Goal: Transaction & Acquisition: Purchase product/service

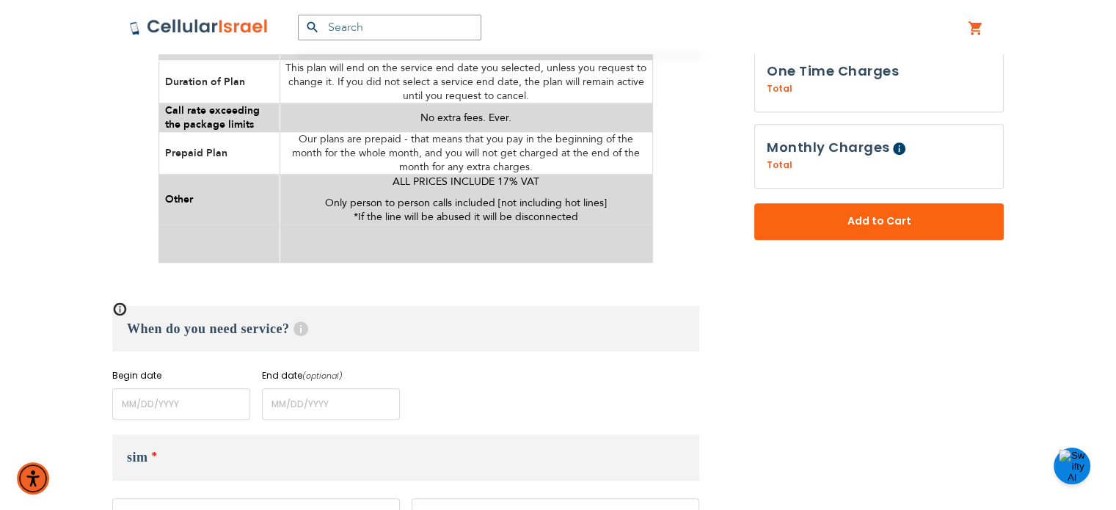
scroll to position [863, 0]
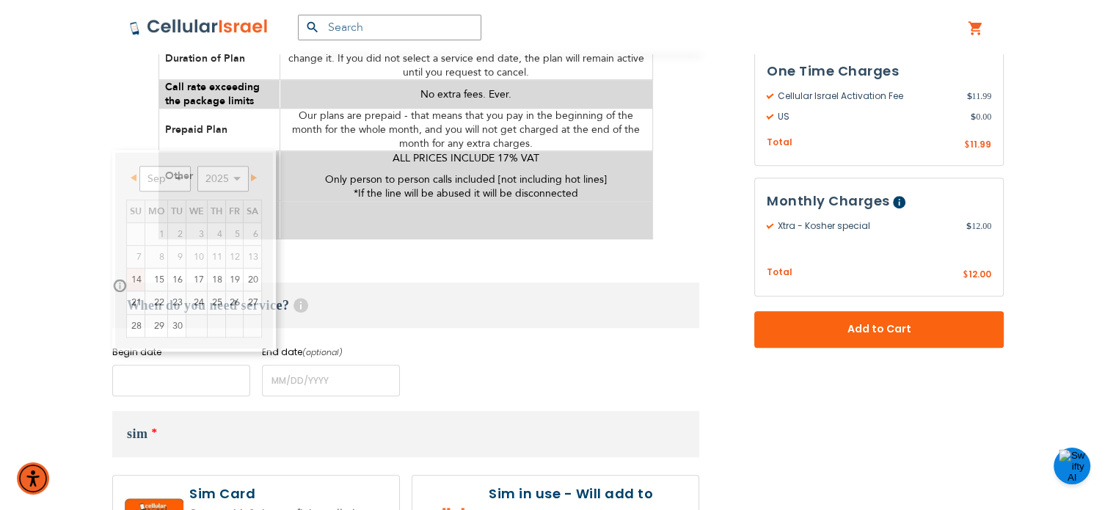
click at [181, 365] on input "name" at bounding box center [181, 381] width 138 height 32
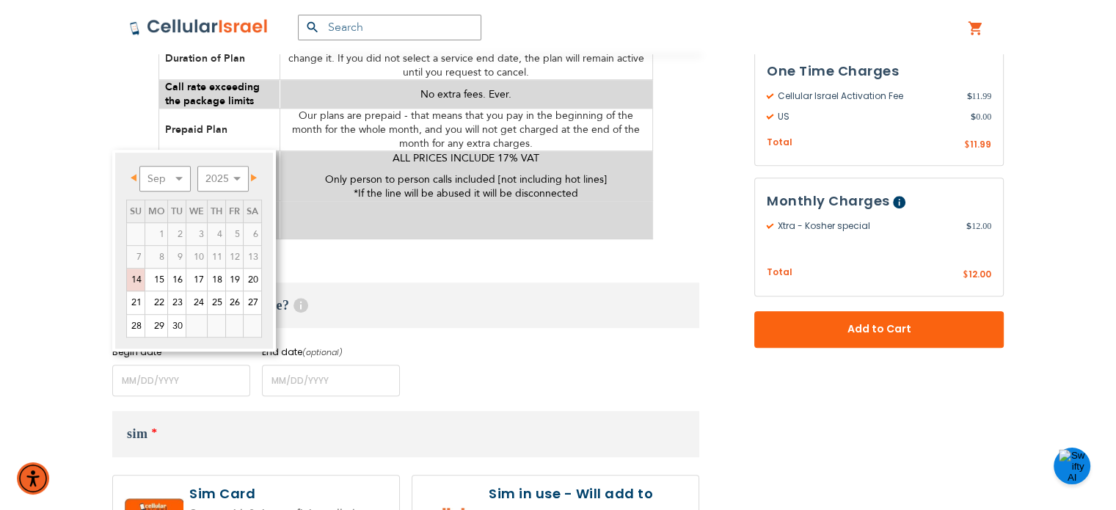
click at [254, 172] on link "Next" at bounding box center [251, 178] width 18 height 18
click at [200, 232] on link "1" at bounding box center [196, 234] width 21 height 22
type input "[DATE]"
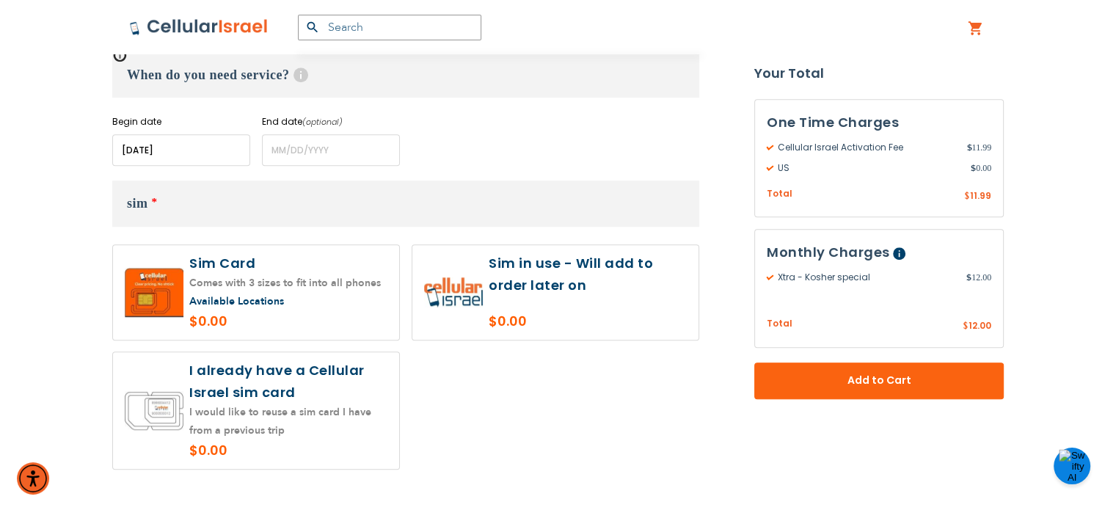
scroll to position [1097, 0]
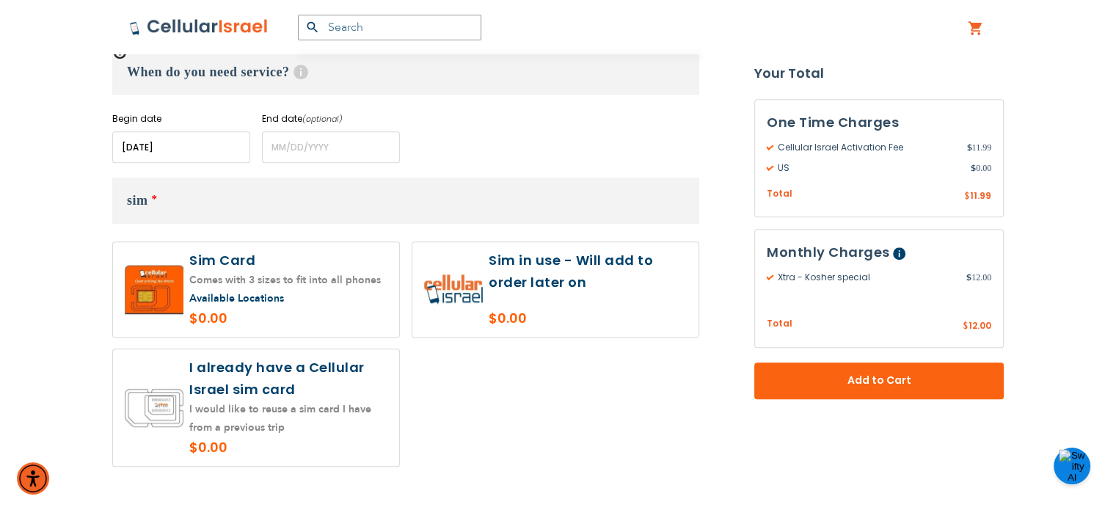
click at [596, 293] on label at bounding box center [556, 289] width 286 height 95
radio input "true"
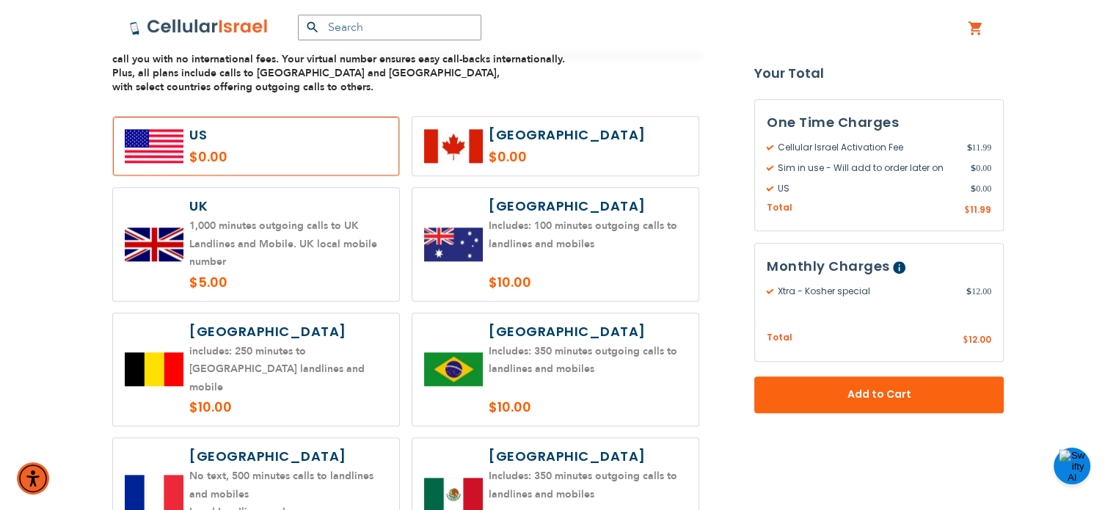
scroll to position [1646, 0]
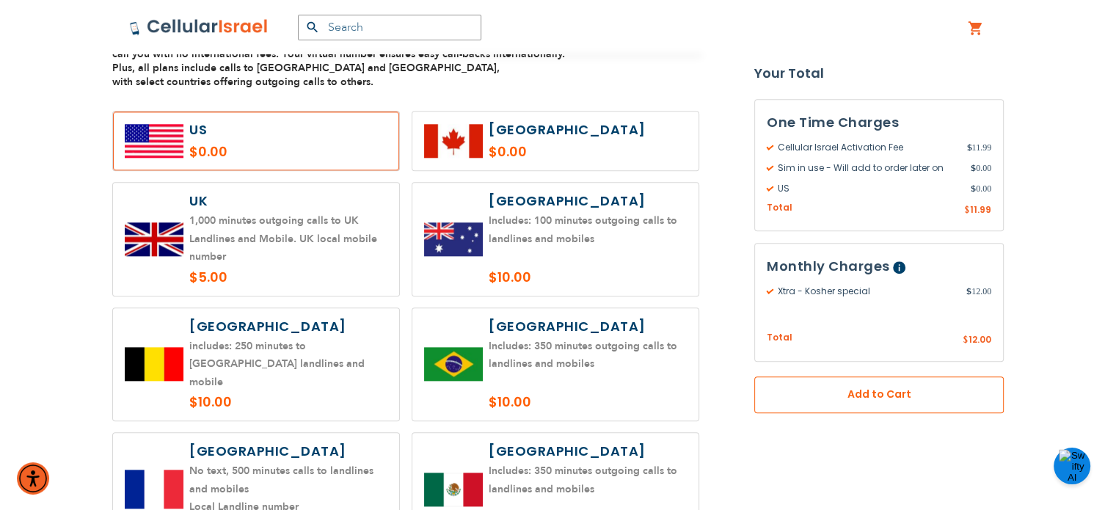
click at [837, 384] on button "Add to Cart" at bounding box center [880, 395] width 250 height 37
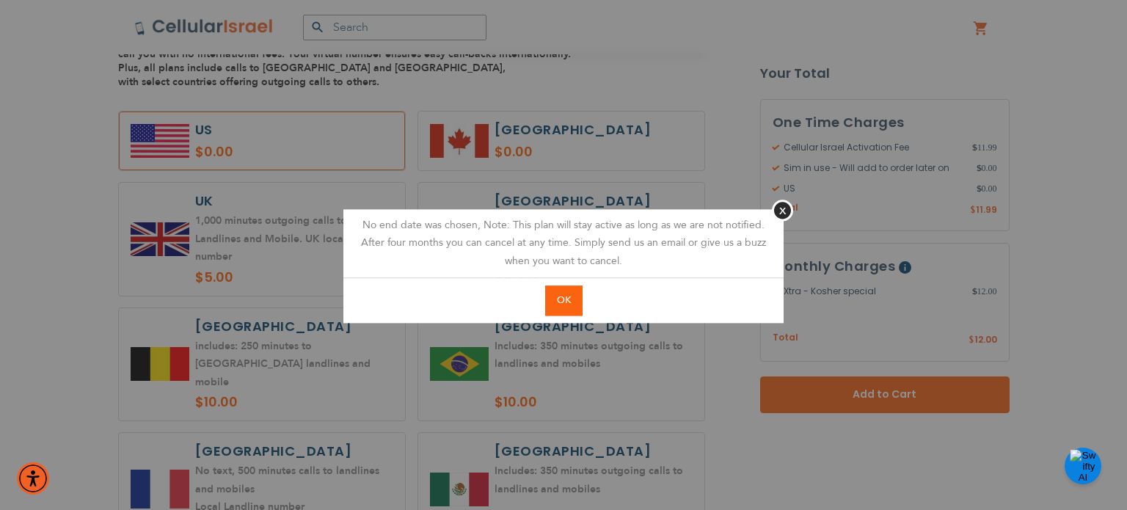
click at [567, 299] on span "OK" at bounding box center [564, 300] width 14 height 13
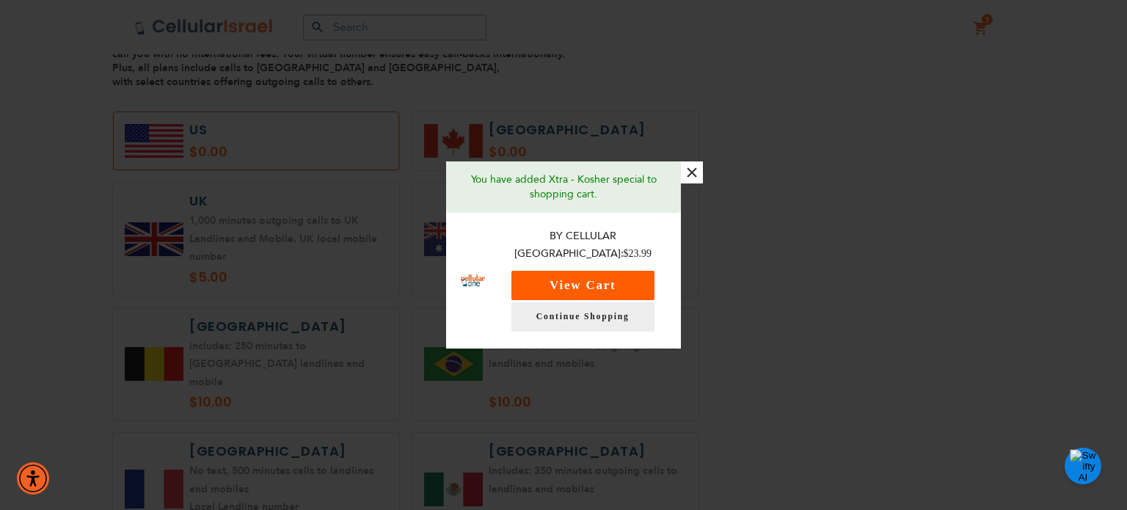
click at [592, 275] on button "View Cart" at bounding box center [583, 285] width 143 height 29
